Goal: Task Accomplishment & Management: Complete application form

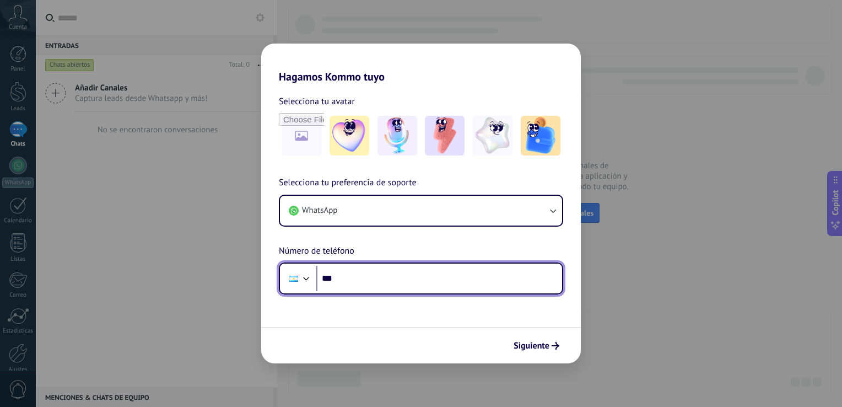
click at [355, 280] on input "***" at bounding box center [439, 278] width 246 height 25
type input "**********"
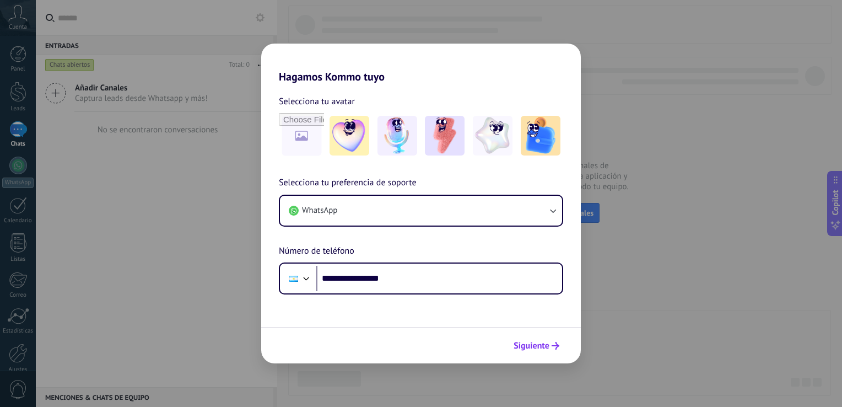
click at [539, 343] on span "Siguiente" at bounding box center [532, 346] width 36 height 8
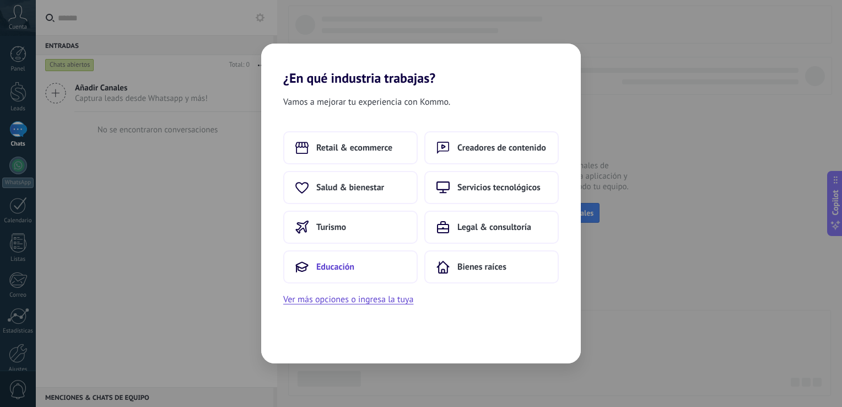
click at [335, 273] on button "Educación" at bounding box center [350, 266] width 135 height 33
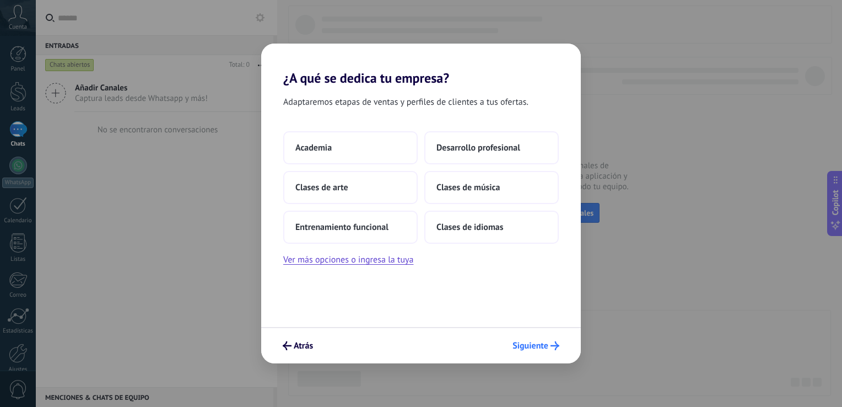
click at [545, 348] on span "Siguiente" at bounding box center [531, 346] width 36 height 8
click at [470, 147] on span "Desarrollo profesional" at bounding box center [479, 147] width 84 height 11
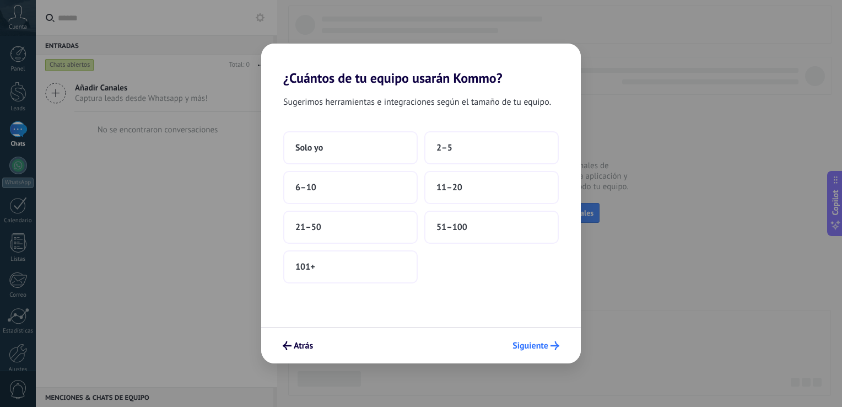
click at [528, 348] on span "Siguiente" at bounding box center [531, 346] width 36 height 8
click at [324, 152] on button "Solo yo" at bounding box center [350, 147] width 135 height 33
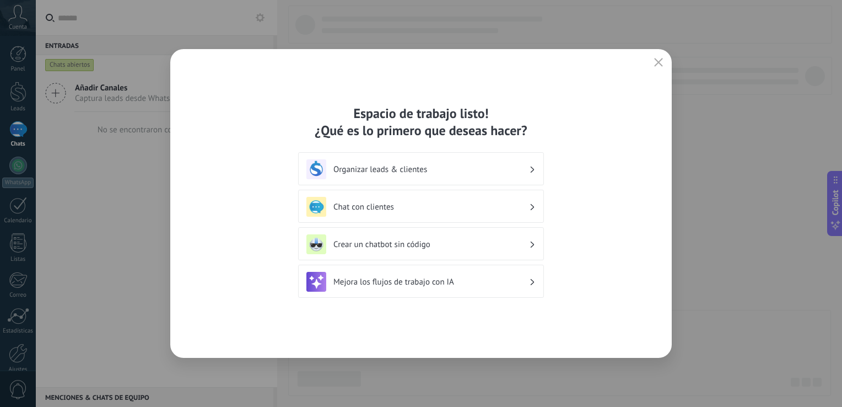
click at [390, 207] on h3 "Chat con clientes" at bounding box center [432, 207] width 196 height 10
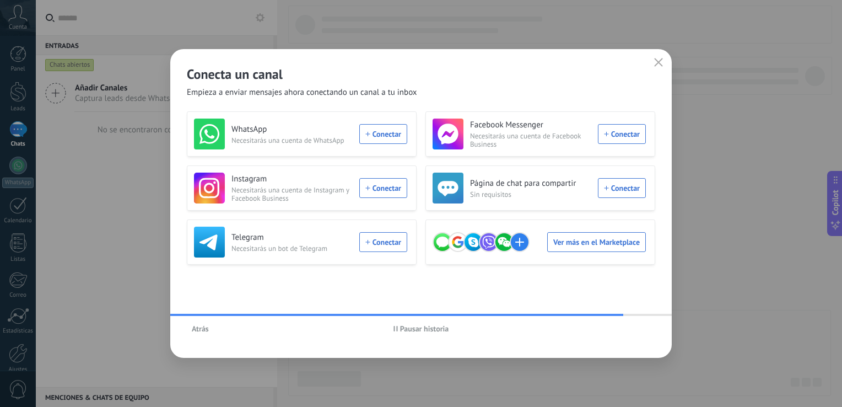
click at [11, 23] on div "Conecta un canal Empieza a enviar mensajes ahora conectando un canal a tu inbox…" at bounding box center [421, 203] width 842 height 407
click at [13, 59] on div "Conecta un canal Empieza a enviar mensajes ahora conectando un canal a tu inbox…" at bounding box center [421, 203] width 842 height 407
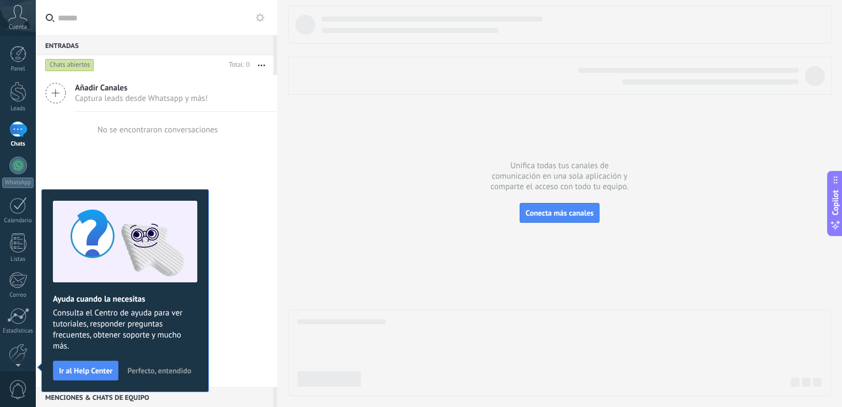
click at [11, 25] on span "Cuenta" at bounding box center [18, 27] width 18 height 7
